Goal: Information Seeking & Learning: Check status

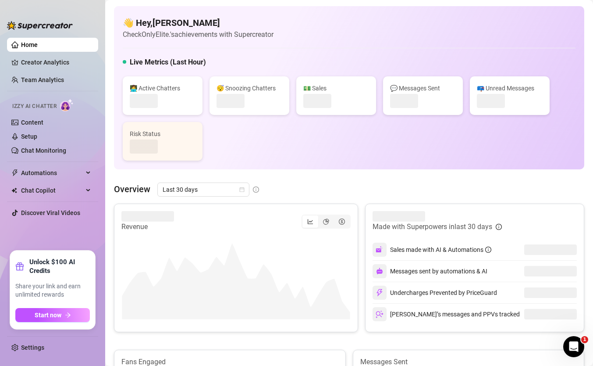
click at [293, 177] on div "👋 Hey, [PERSON_NAME] Check OnlyElite.'s achievements with Supercreator Live Met…" at bounding box center [349, 349] width 470 height 686
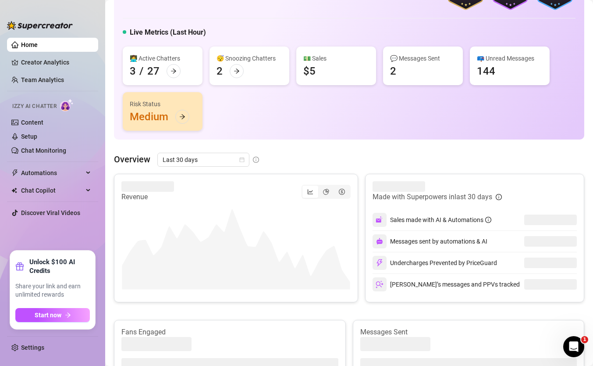
scroll to position [44, 0]
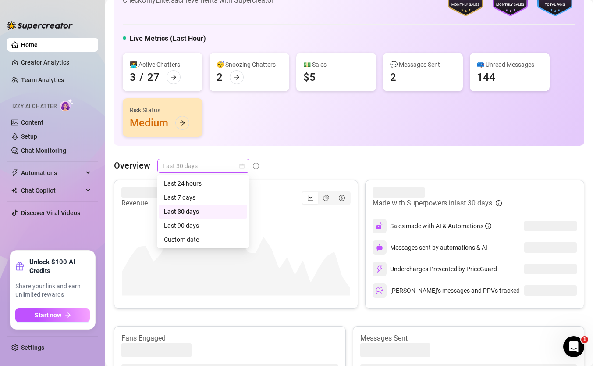
click at [213, 172] on span "Last 30 days" at bounding box center [204, 165] width 82 height 13
click at [198, 242] on div "Custom date" at bounding box center [203, 240] width 78 height 10
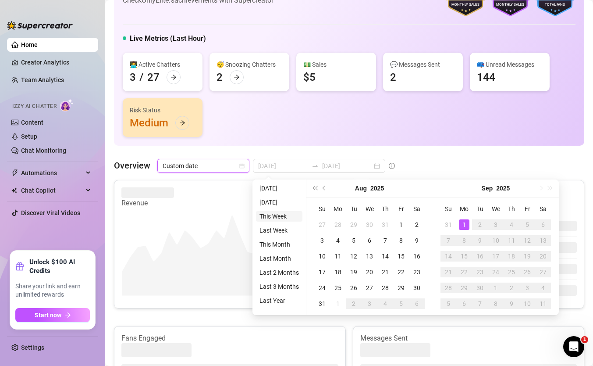
type input "[DATE]"
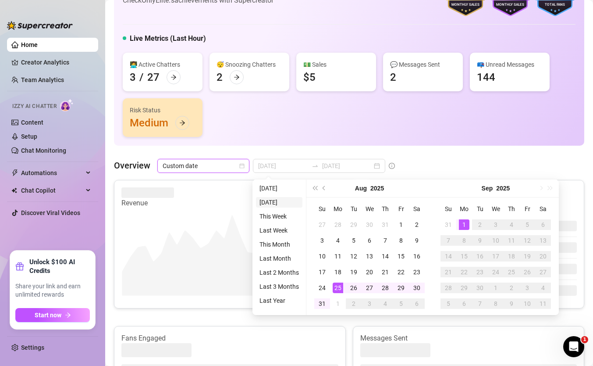
type input "[DATE]"
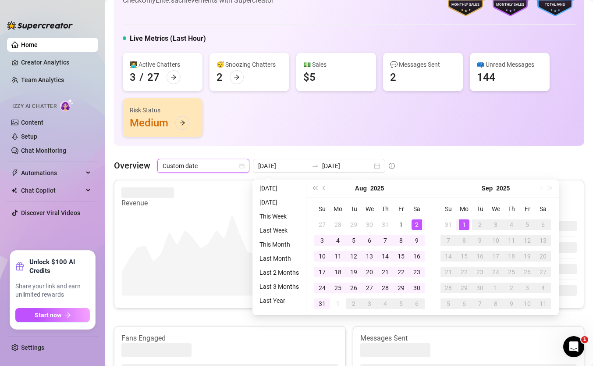
type input "[DATE]"
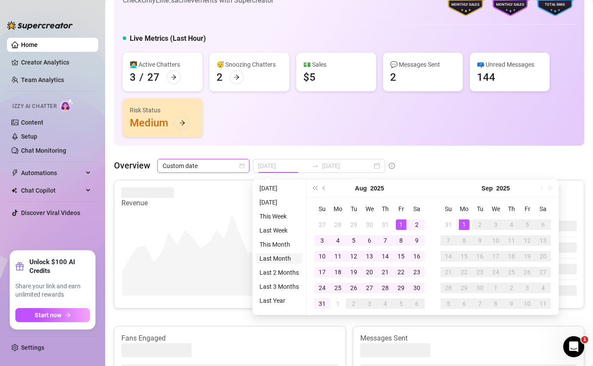
click at [276, 257] on li "Last Month" at bounding box center [279, 258] width 46 height 11
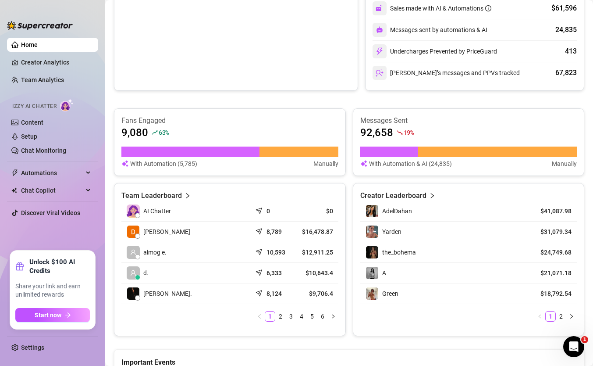
scroll to position [263, 0]
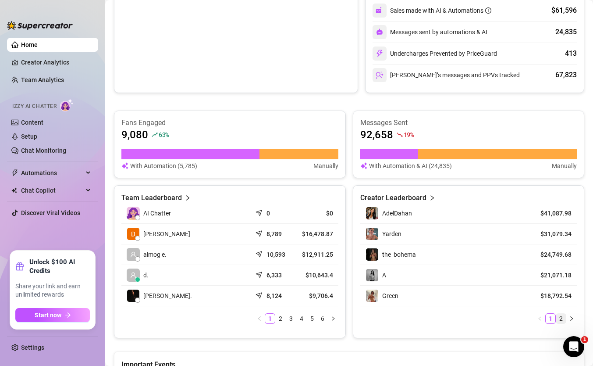
click at [564, 317] on link "2" at bounding box center [561, 319] width 10 height 10
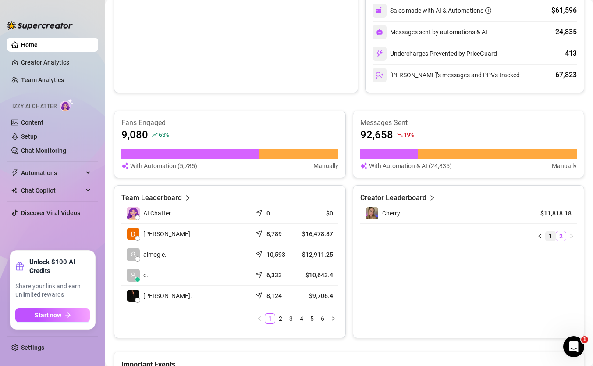
click at [553, 237] on link "1" at bounding box center [551, 236] width 10 height 10
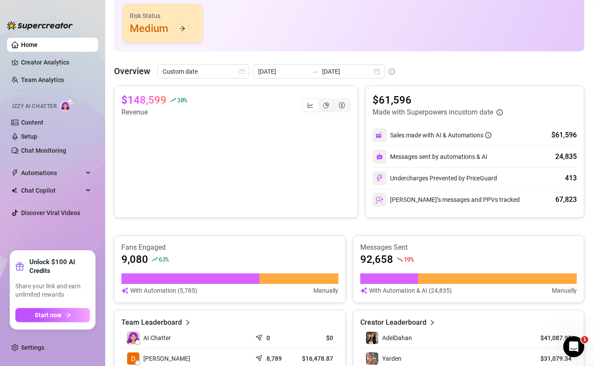
scroll to position [132, 0]
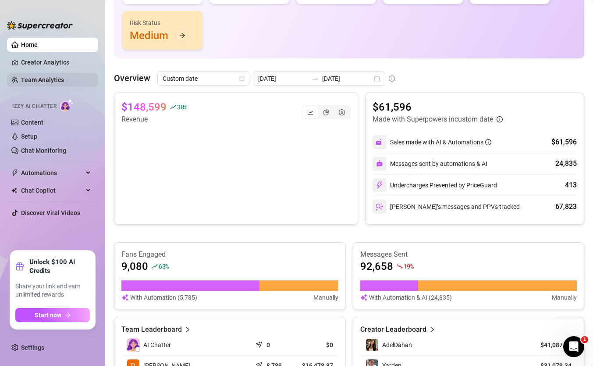
click at [64, 78] on link "Team Analytics" at bounding box center [42, 79] width 43 height 7
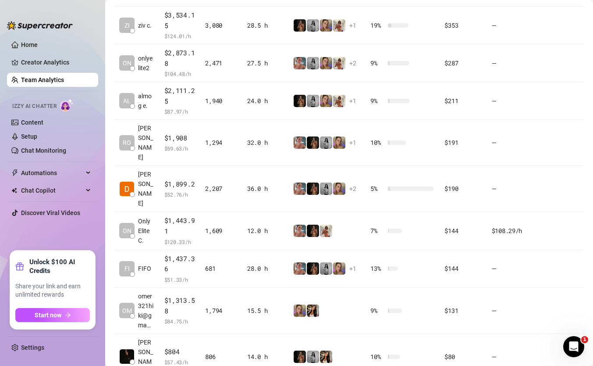
scroll to position [276, 0]
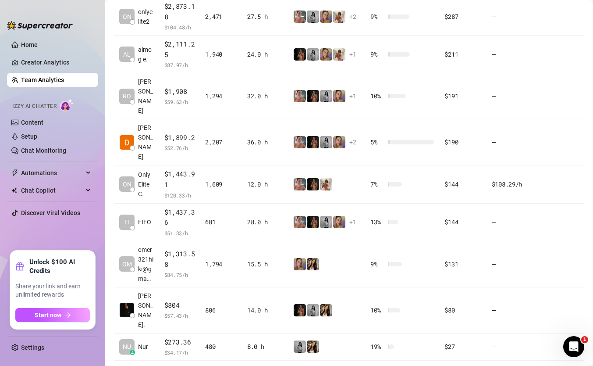
click at [559, 365] on link "2" at bounding box center [558, 373] width 10 height 10
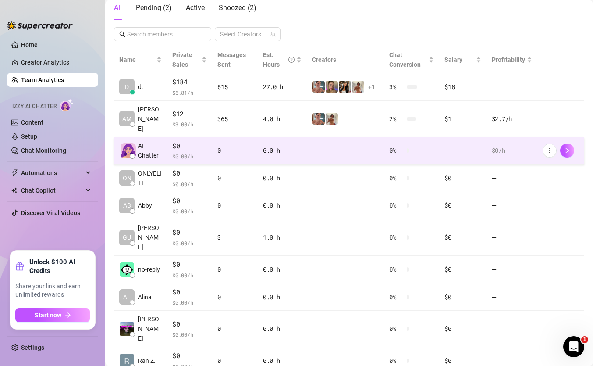
scroll to position [204, 0]
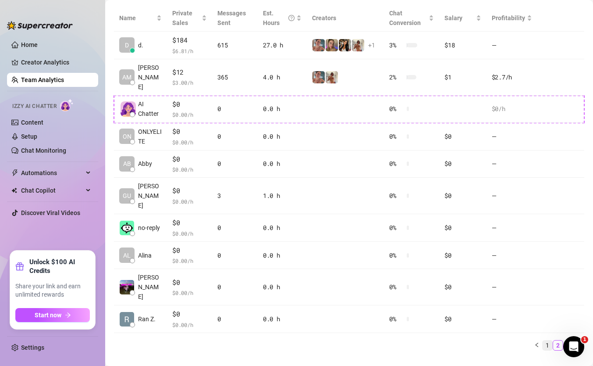
click at [545, 340] on link "1" at bounding box center [548, 345] width 10 height 10
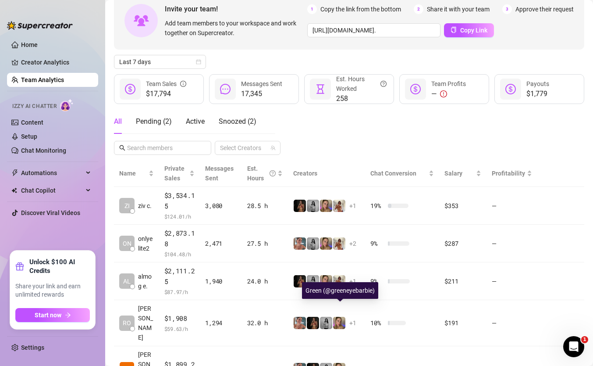
scroll to position [55, 0]
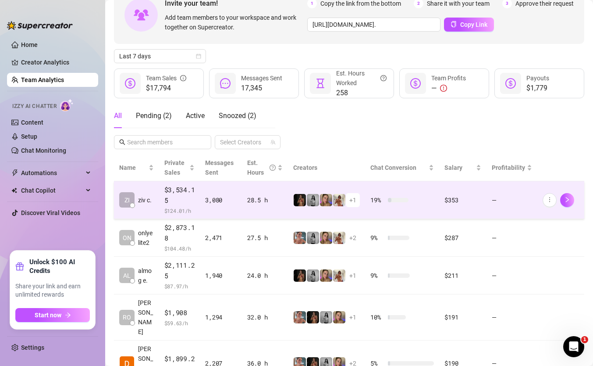
click at [282, 207] on td "28.5 h" at bounding box center [265, 200] width 46 height 38
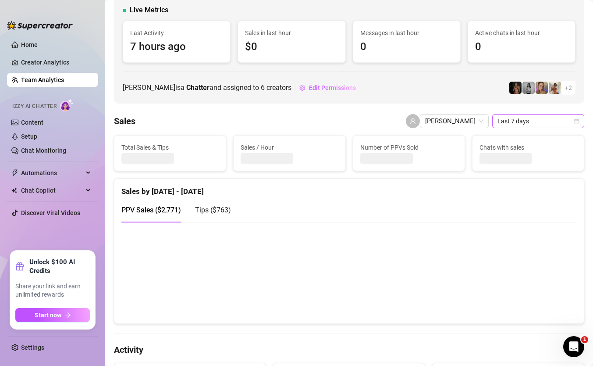
click at [542, 118] on span "Last 7 days" at bounding box center [539, 120] width 82 height 13
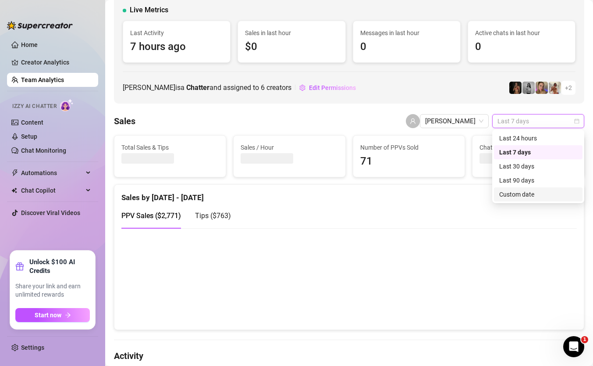
click at [534, 200] on div "Custom date" at bounding box center [538, 194] width 89 height 14
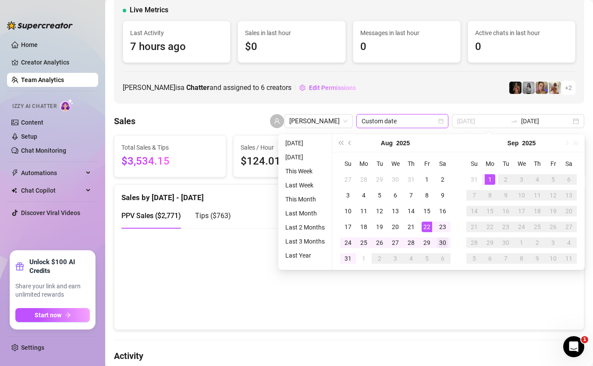
type input "[DATE]"
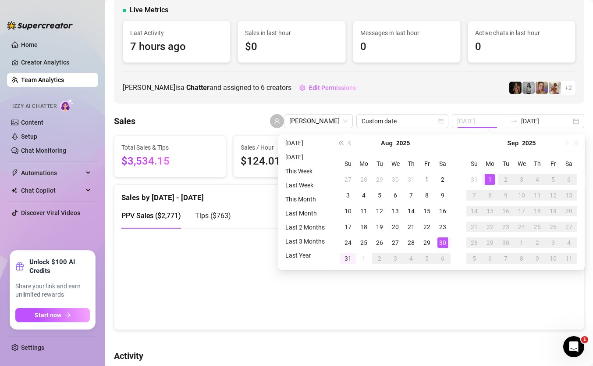
click at [442, 237] on div "30" at bounding box center [443, 242] width 11 height 11
type input "[DATE]"
click at [443, 240] on div "30" at bounding box center [443, 242] width 11 height 11
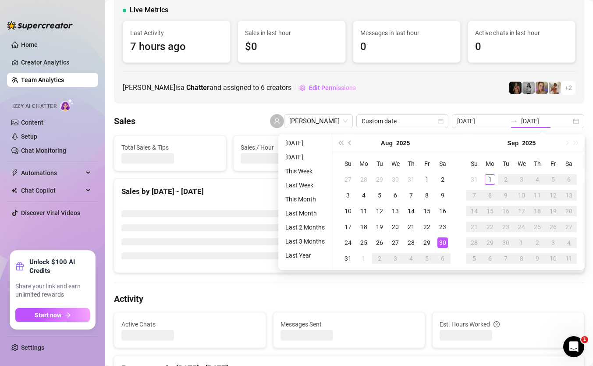
type input "[DATE]"
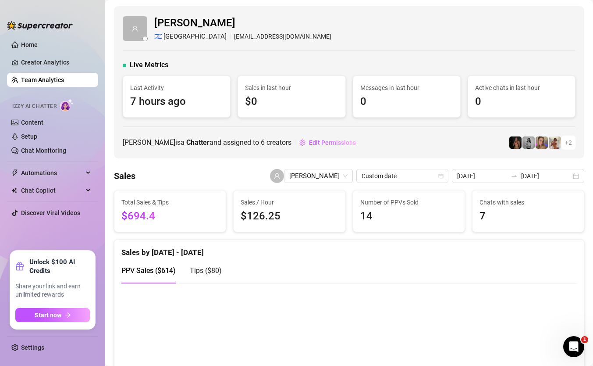
click at [138, 217] on span "$694.4" at bounding box center [169, 216] width 97 height 17
copy span "694.4"
click at [341, 173] on span "[PERSON_NAME]" at bounding box center [318, 175] width 58 height 13
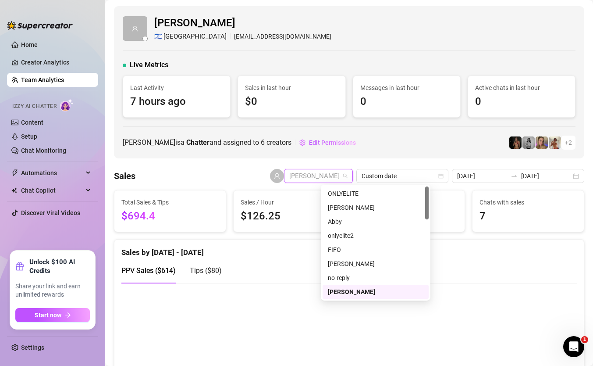
click at [274, 144] on span "[PERSON_NAME] is a Chatter and assigned to 6 creators" at bounding box center [207, 142] width 169 height 11
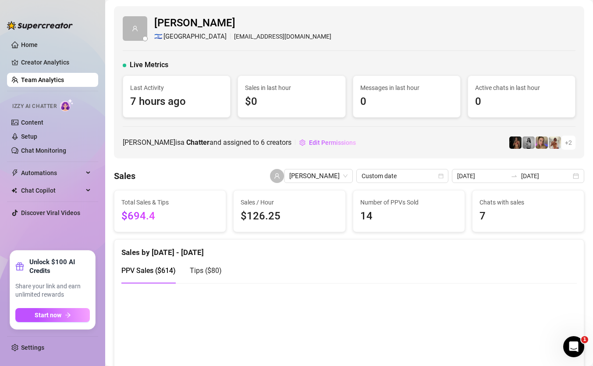
click at [500, 175] on input "[DATE]" at bounding box center [482, 176] width 50 height 10
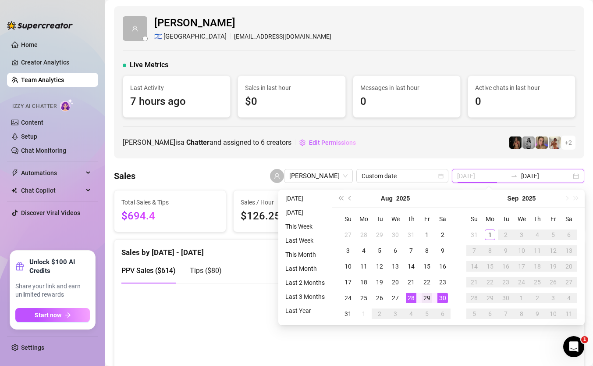
type input "[DATE]"
click at [428, 299] on div "29" at bounding box center [427, 297] width 11 height 11
type input "[DATE]"
click at [425, 298] on div "29" at bounding box center [427, 297] width 11 height 11
type input "[DATE]"
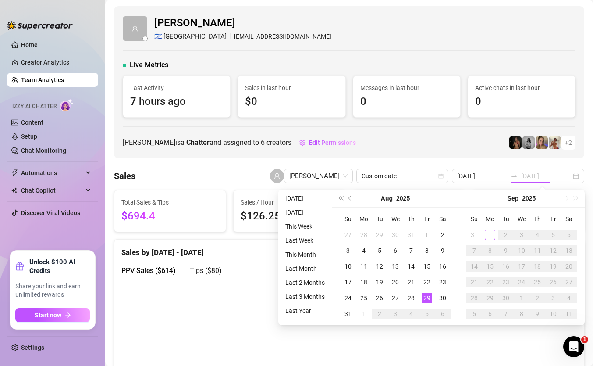
type input "[DATE]"
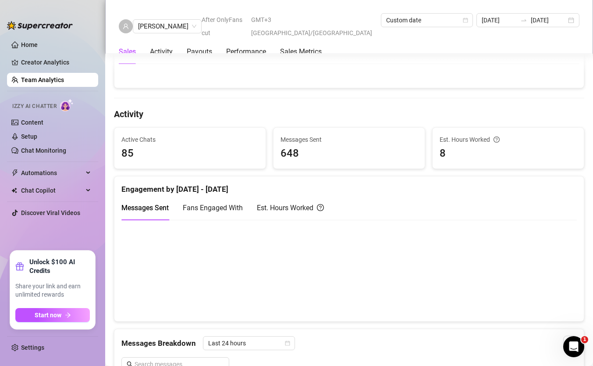
scroll to position [305, 0]
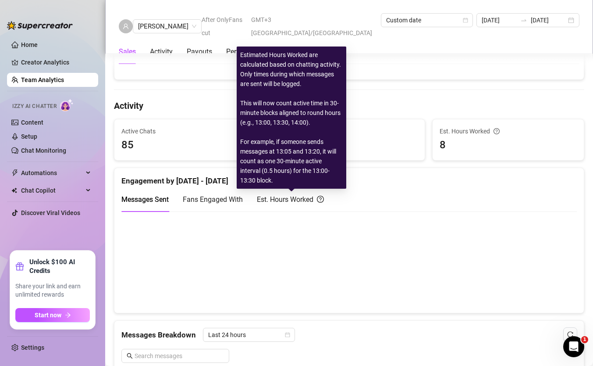
click at [293, 193] on div "Est. Hours Worked" at bounding box center [290, 199] width 67 height 25
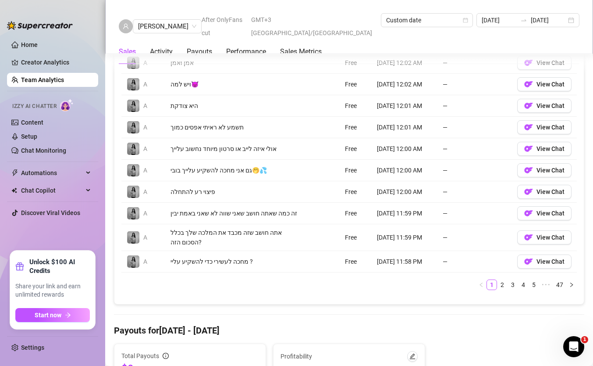
scroll to position [668, 0]
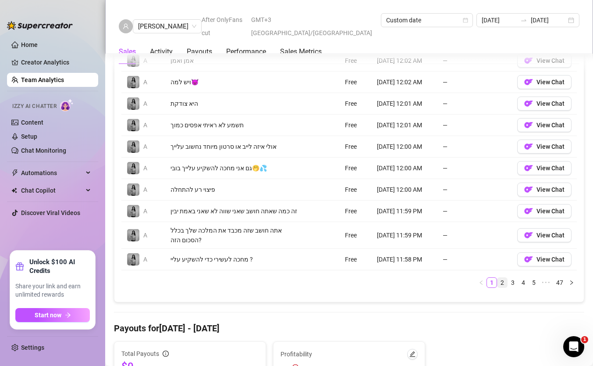
click at [503, 287] on link "2" at bounding box center [503, 283] width 10 height 10
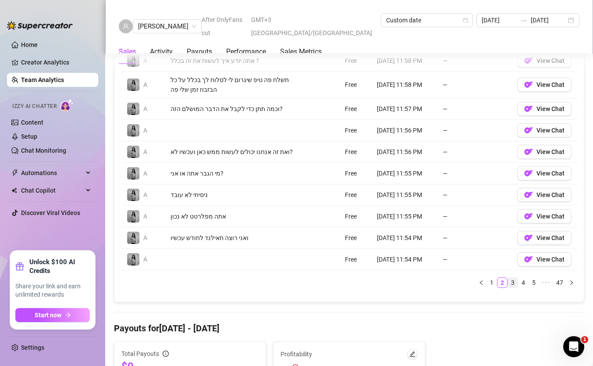
click at [516, 280] on link "3" at bounding box center [513, 283] width 10 height 10
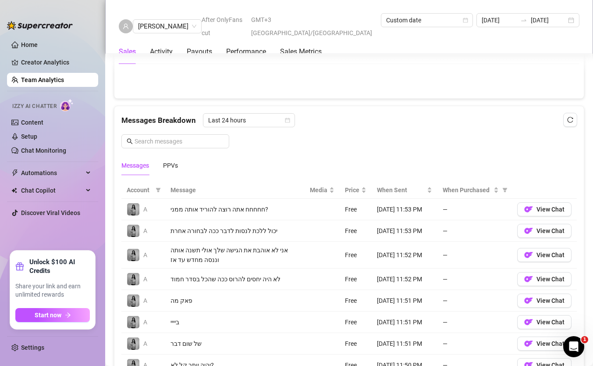
scroll to position [522, 0]
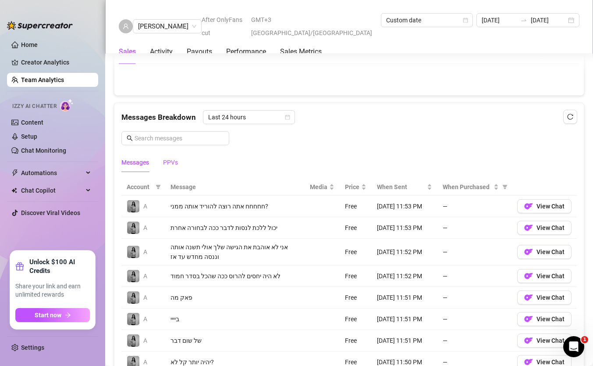
click at [174, 165] on div "PPVs" at bounding box center [170, 162] width 15 height 10
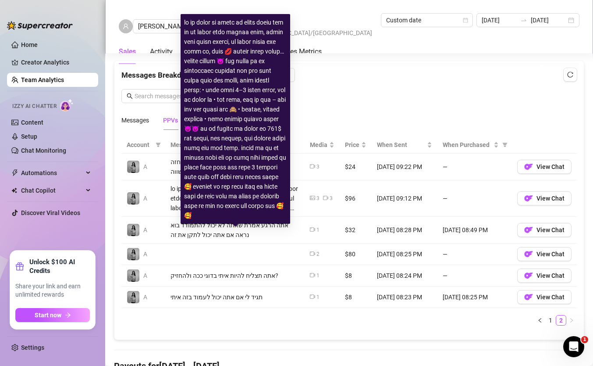
scroll to position [576, 0]
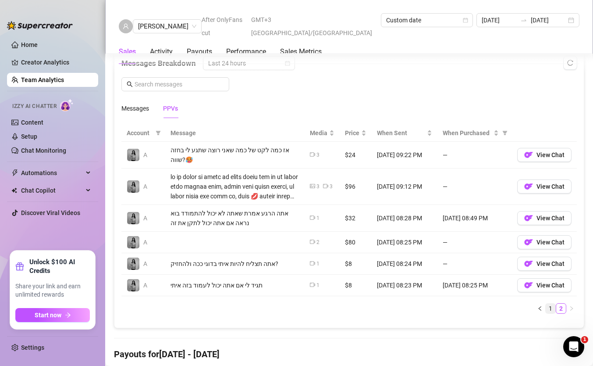
click at [552, 308] on link "1" at bounding box center [551, 308] width 10 height 10
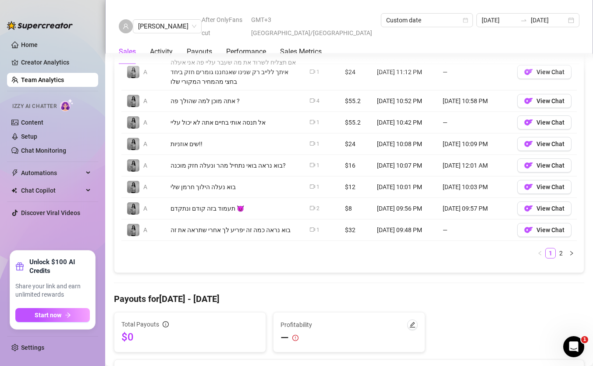
scroll to position [706, 0]
click at [563, 253] on link "2" at bounding box center [561, 254] width 10 height 10
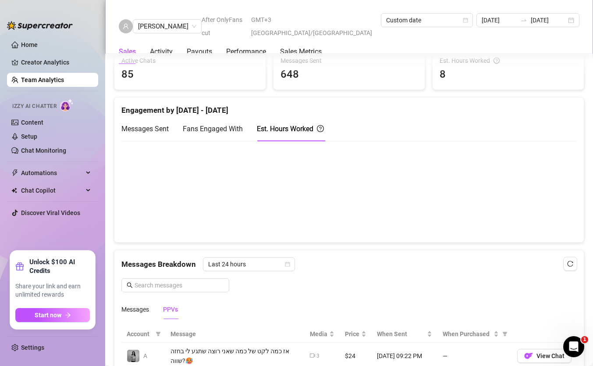
scroll to position [368, 0]
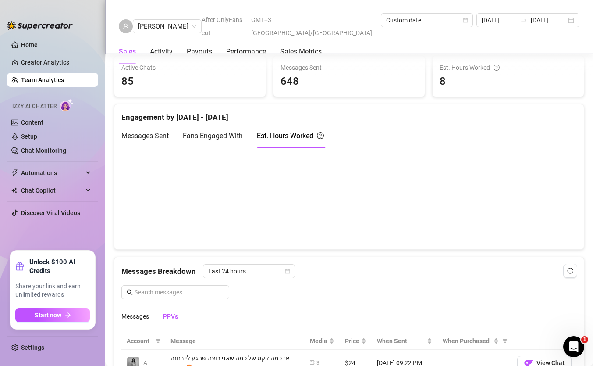
click at [236, 129] on div "Fans Engaged With" at bounding box center [213, 135] width 60 height 25
click at [145, 127] on div "Messages Sent" at bounding box center [144, 135] width 47 height 25
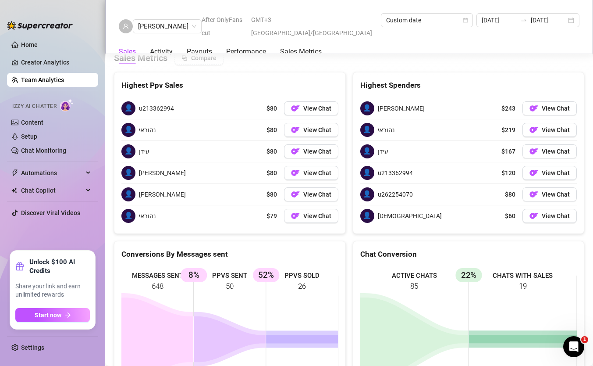
scroll to position [1034, 0]
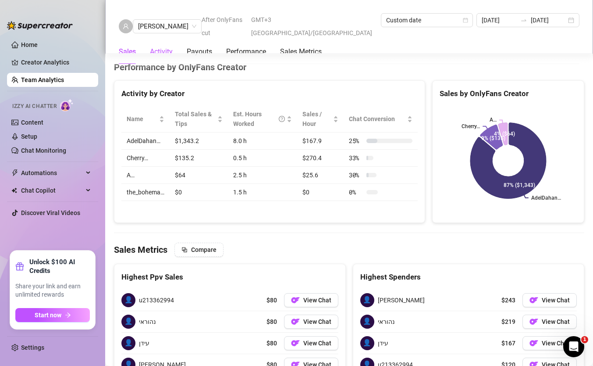
click at [171, 46] on div "Activity" at bounding box center [161, 51] width 23 height 11
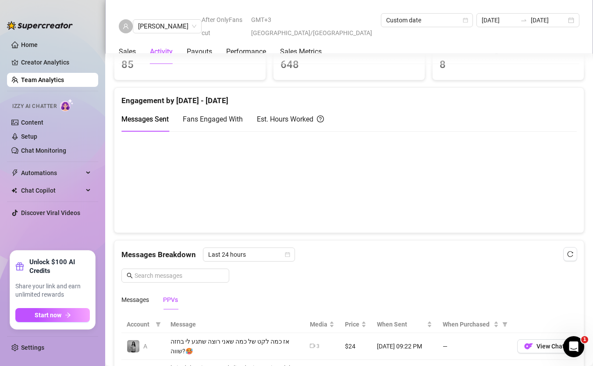
scroll to position [346, 0]
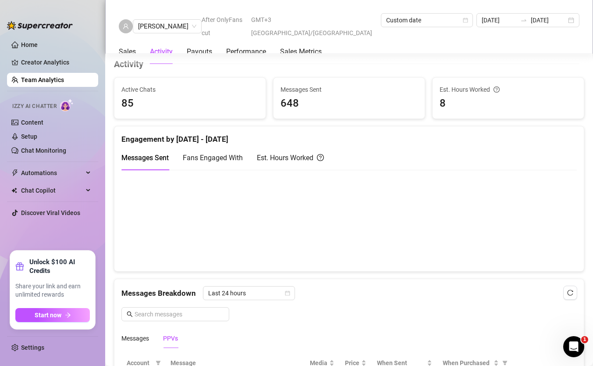
click at [222, 39] on div "Sales Activity Payouts Performance Sales Metrics" at bounding box center [220, 51] width 203 height 25
click at [239, 46] on div "Performance" at bounding box center [246, 51] width 40 height 11
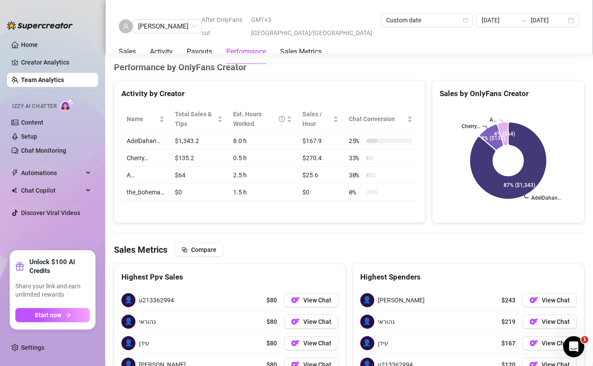
scroll to position [1037, 0]
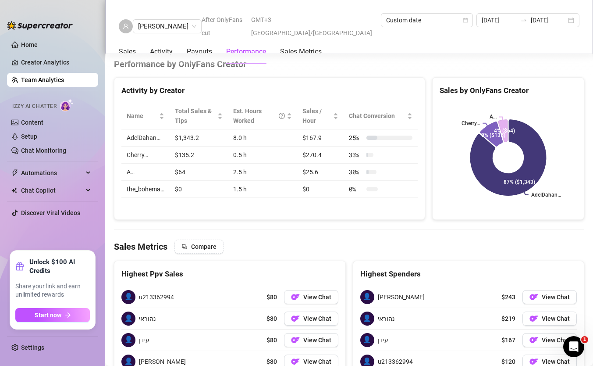
click at [266, 45] on div "Performance" at bounding box center [246, 51] width 40 height 25
click at [287, 46] on Metrics "Sales Metrics" at bounding box center [301, 51] width 42 height 11
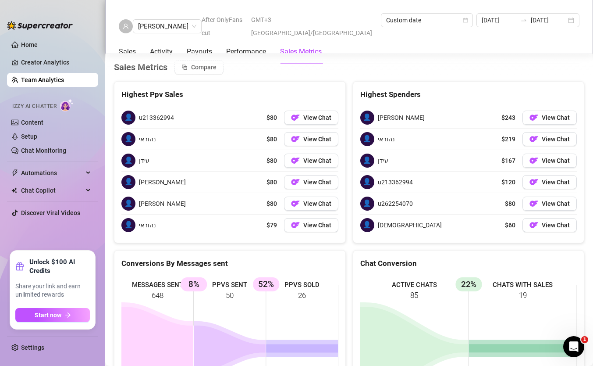
scroll to position [1220, 0]
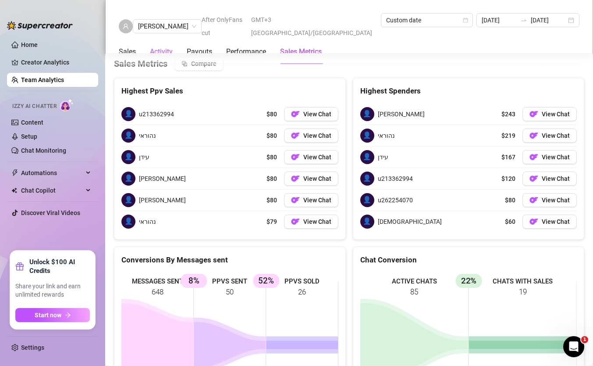
click at [167, 46] on div "Activity" at bounding box center [161, 51] width 23 height 11
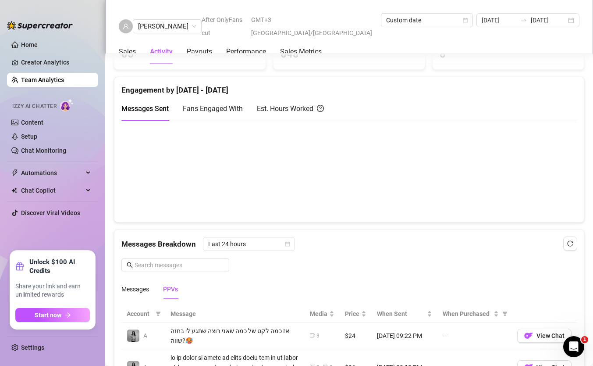
scroll to position [346, 0]
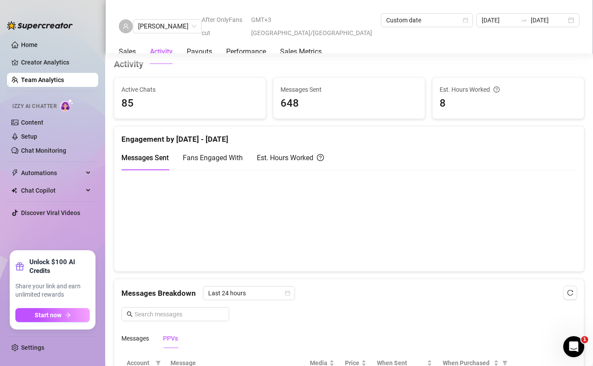
click at [216, 161] on span "Fans Engaged With" at bounding box center [213, 157] width 60 height 8
click at [293, 158] on div "Est. Hours Worked" at bounding box center [290, 157] width 67 height 11
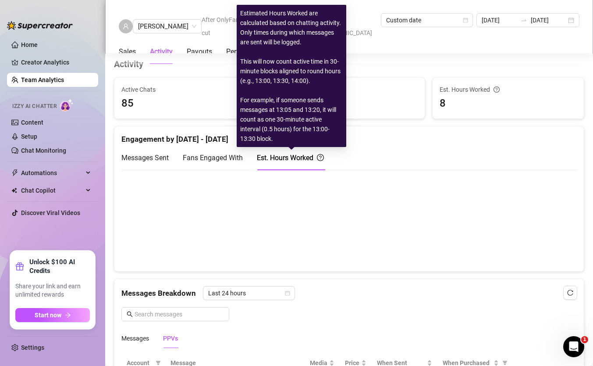
click at [295, 173] on div "Messages Sent Fans Engaged With Est. Hours Worked" at bounding box center [349, 161] width 456 height 32
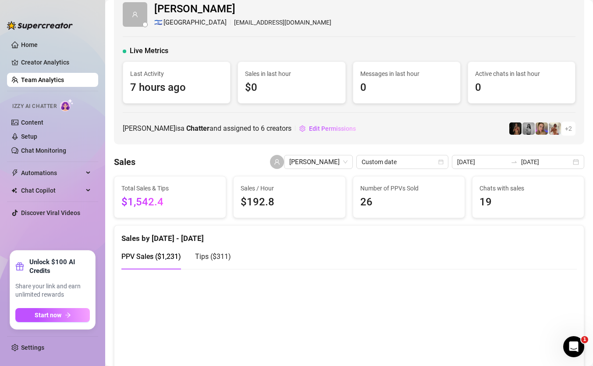
scroll to position [20, 0]
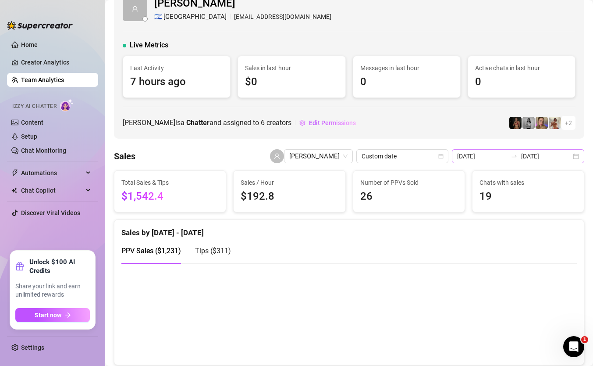
click at [487, 161] on div "[DATE] [DATE]" at bounding box center [518, 156] width 132 height 14
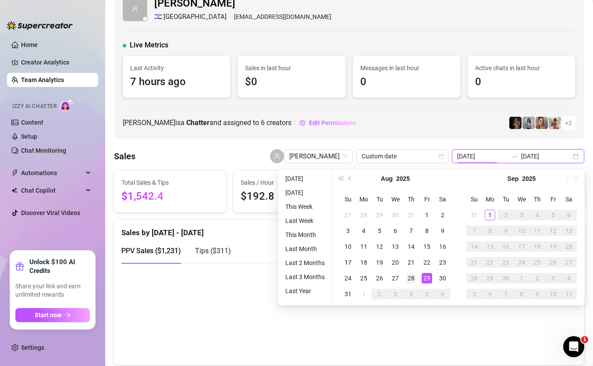
type input "[DATE]"
click at [416, 278] on div "28" at bounding box center [411, 278] width 11 height 11
click at [424, 279] on div "29" at bounding box center [427, 278] width 11 height 11
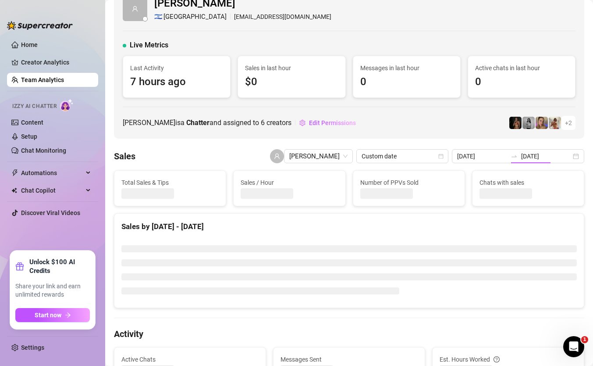
type input "[DATE]"
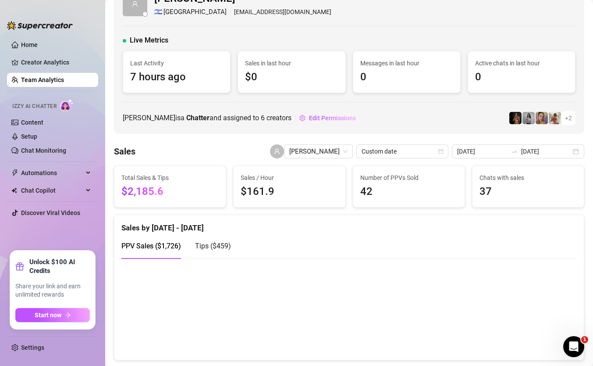
scroll to position [0, 0]
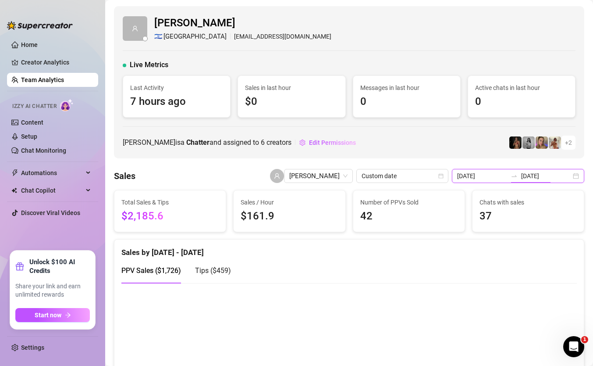
click at [488, 180] on input "[DATE]" at bounding box center [482, 176] width 50 height 10
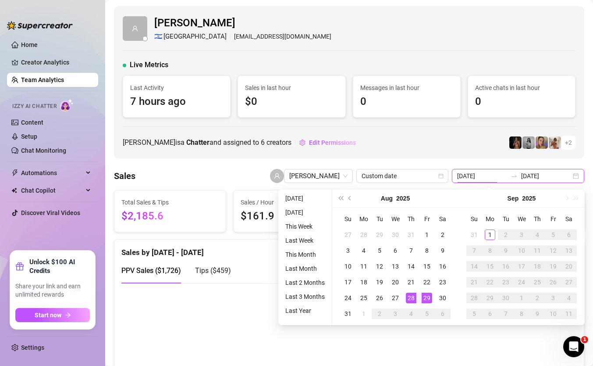
type input "[DATE]"
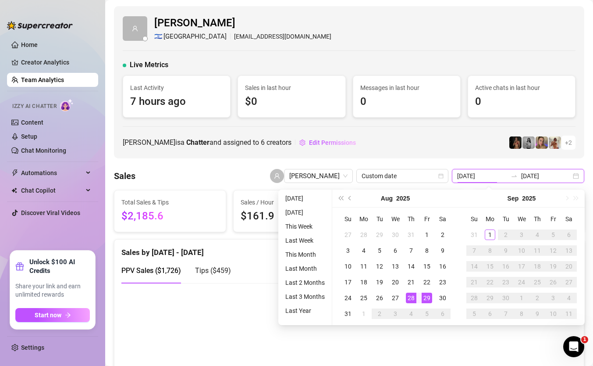
type input "[DATE]"
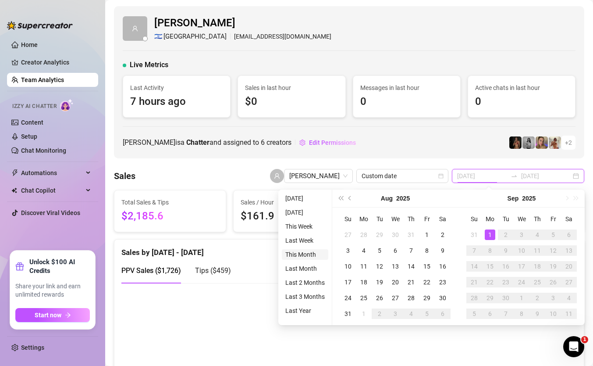
type input "[DATE]"
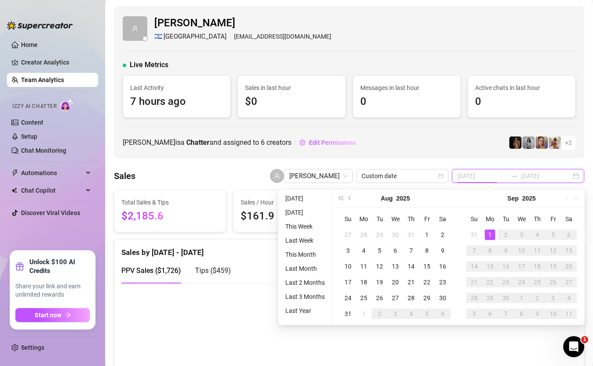
type input "[DATE]"
click at [318, 255] on li "This Month" at bounding box center [305, 254] width 46 height 11
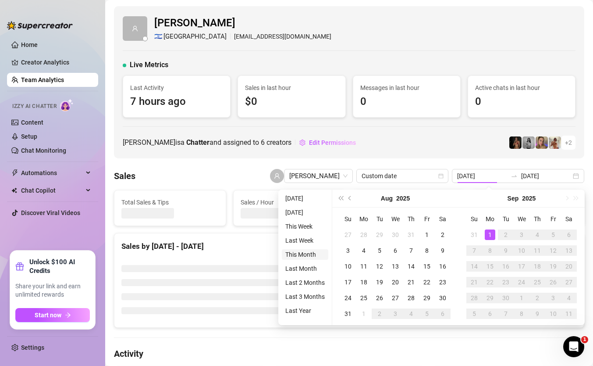
type input "[DATE]"
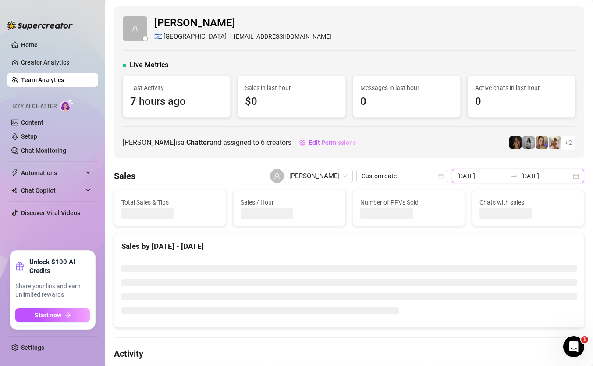
click at [492, 175] on input "[DATE]" at bounding box center [482, 176] width 50 height 10
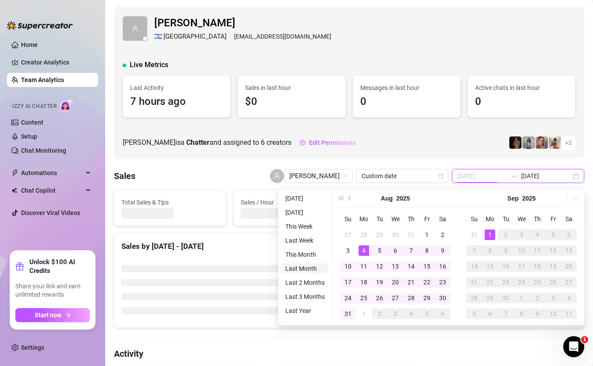
type input "[DATE]"
click at [313, 272] on li "Last Month" at bounding box center [305, 268] width 46 height 11
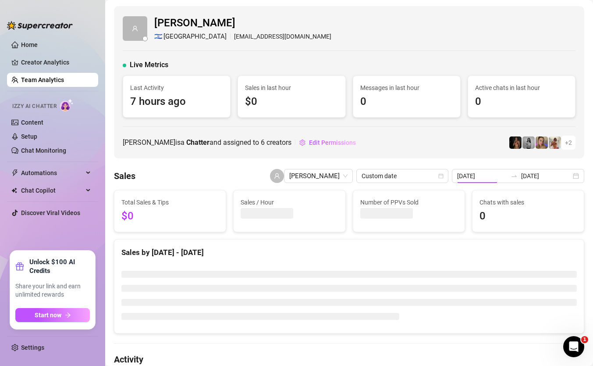
type input "[DATE]"
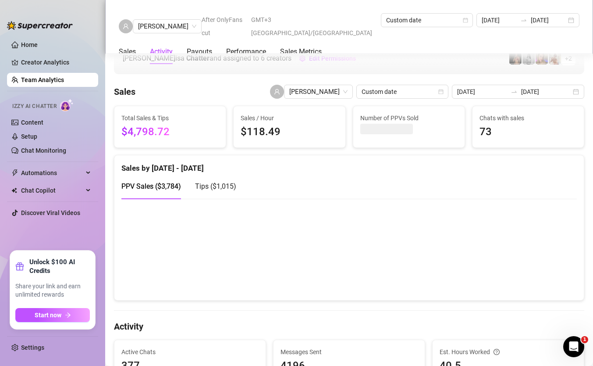
scroll to position [31, 0]
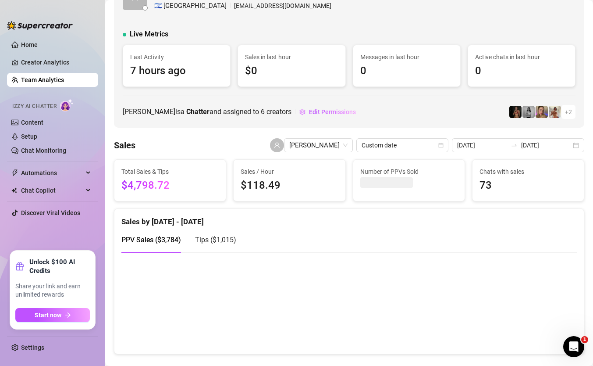
click at [200, 238] on span "Tips ( $1,015 )" at bounding box center [215, 239] width 41 height 8
click at [164, 238] on span "PPV Sales ( $3,784 )" at bounding box center [151, 239] width 60 height 8
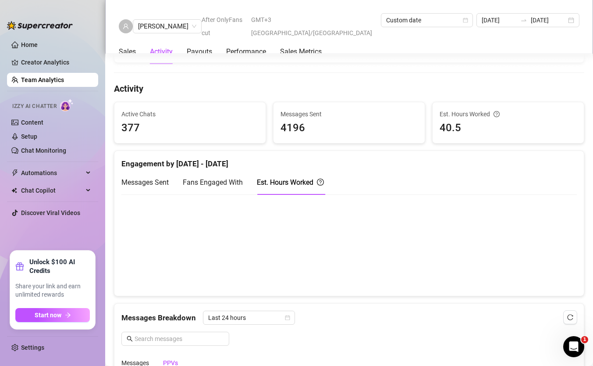
scroll to position [0, 0]
